Goal: Manage account settings

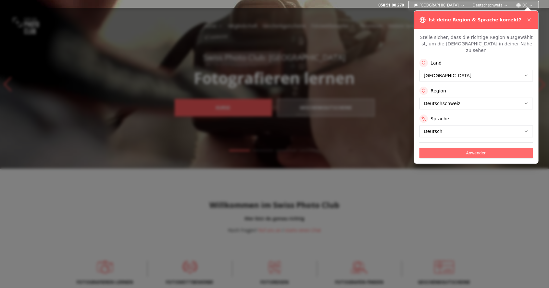
click at [482, 148] on button "Anwenden" at bounding box center [476, 153] width 114 height 10
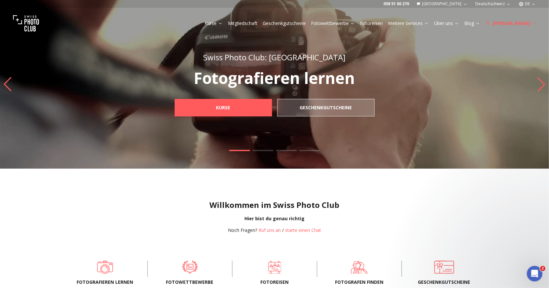
click at [524, 24] on div "[PERSON_NAME]" at bounding box center [510, 23] width 51 height 6
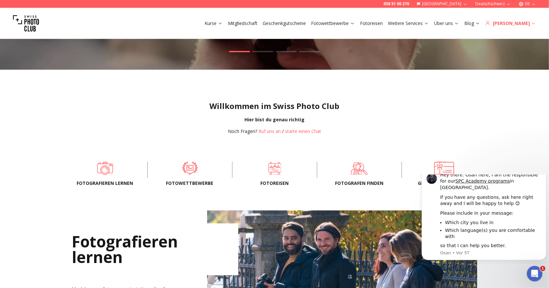
scroll to position [99, 0]
click at [520, 155] on div "Willkommen im Swiss Photo Club Hier bist du genau richtig Noch Fragen? Ruf uns …" at bounding box center [274, 113] width 549 height 86
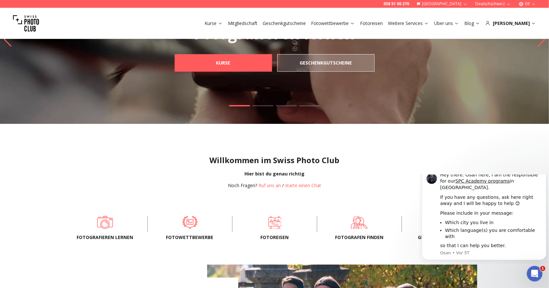
scroll to position [47, 0]
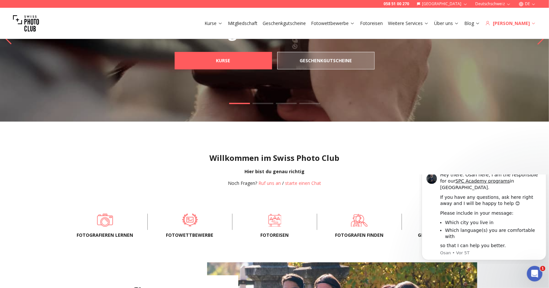
click at [534, 23] on icon at bounding box center [533, 23] width 5 height 5
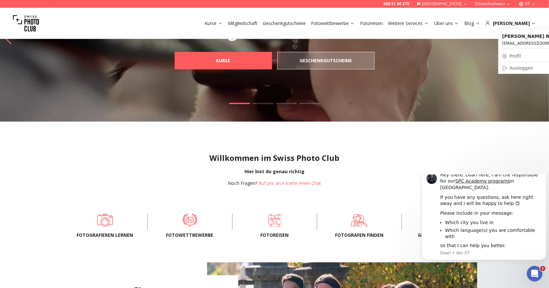
click at [518, 54] on link "Profil" at bounding box center [542, 56] width 84 height 9
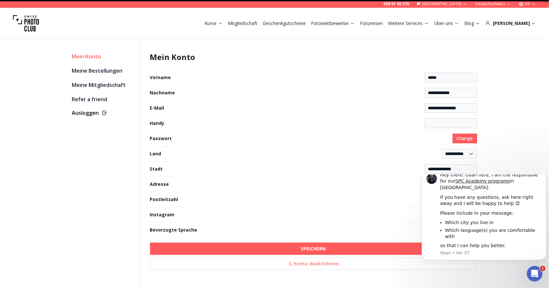
type input "**********"
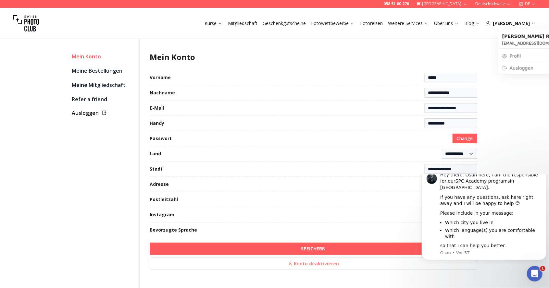
click at [516, 66] on div "Ausloggen" at bounding box center [541, 68] width 79 height 6
